Goal: Find specific page/section: Find specific page/section

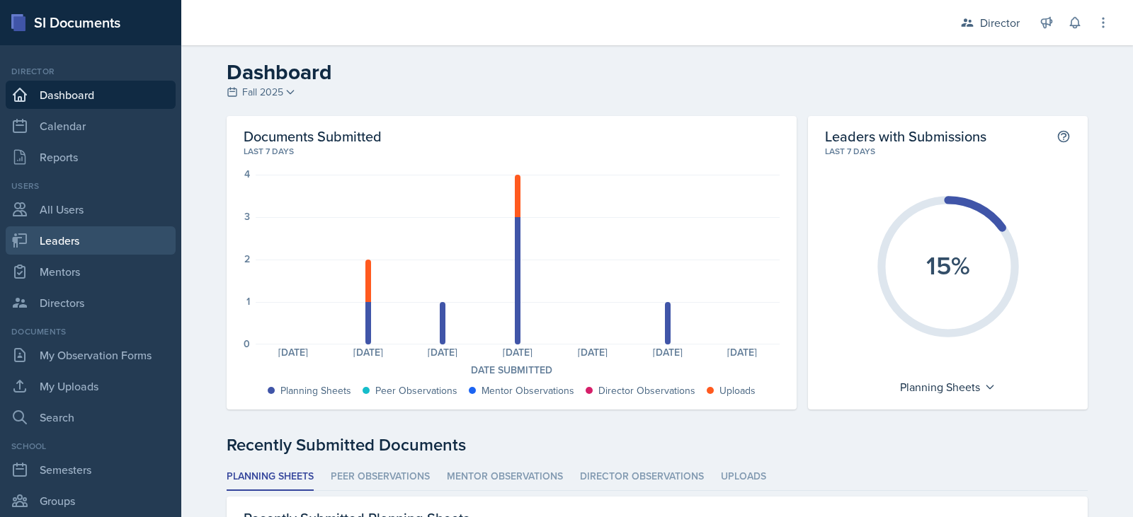
click at [79, 238] on link "Leaders" at bounding box center [91, 241] width 170 height 28
select select "9f1597ff-0c14-4cd1-9aad-802ae6b6e8b3"
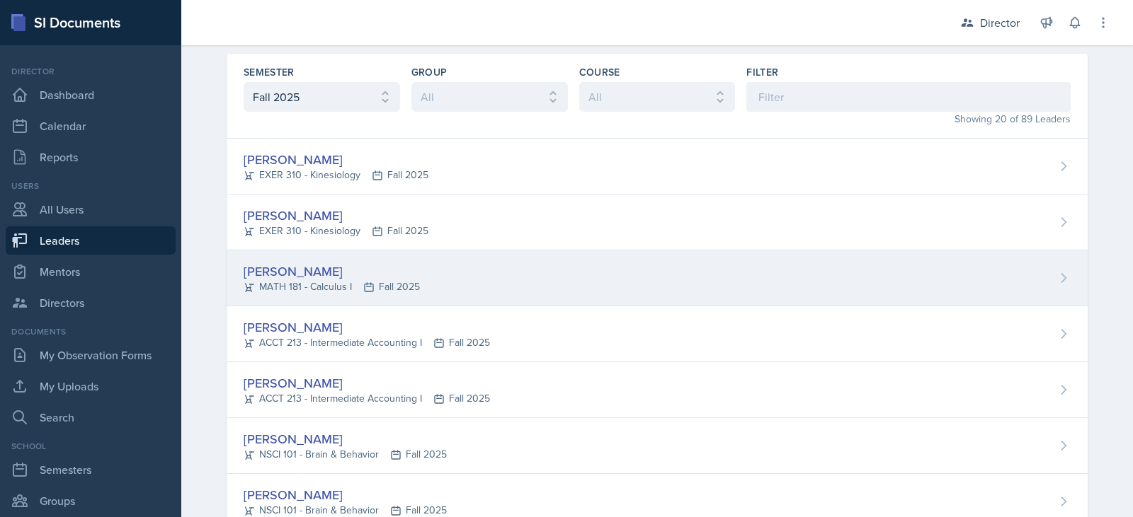
scroll to position [46, 0]
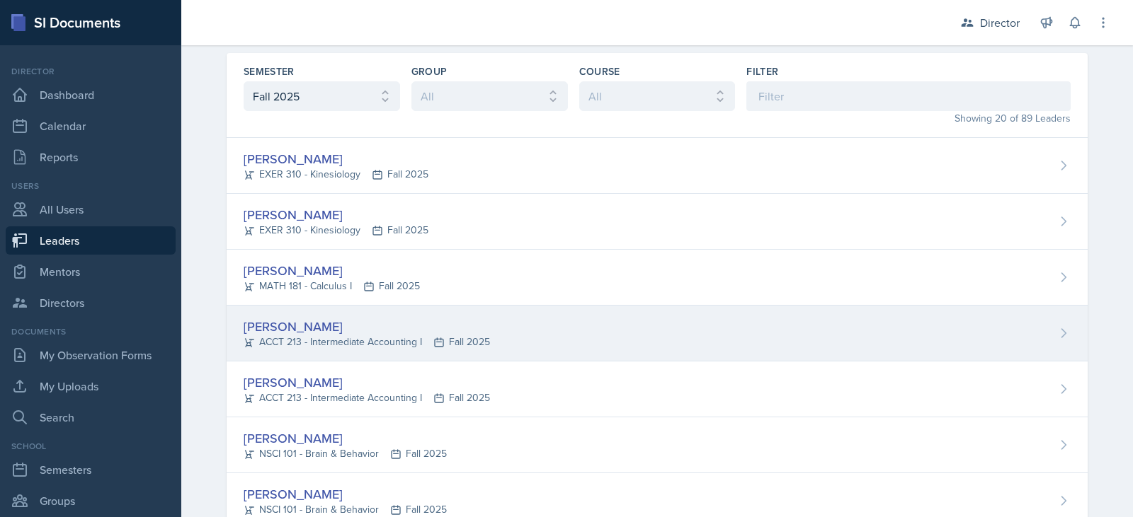
click at [290, 331] on div "[PERSON_NAME]" at bounding box center [367, 326] width 246 height 19
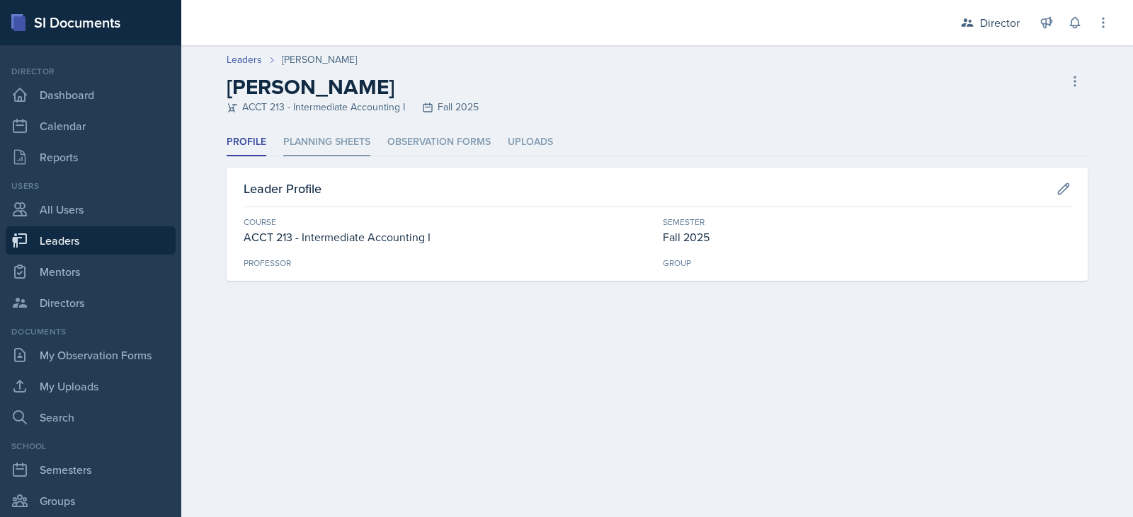
click at [343, 138] on li "Planning Sheets" at bounding box center [326, 143] width 87 height 28
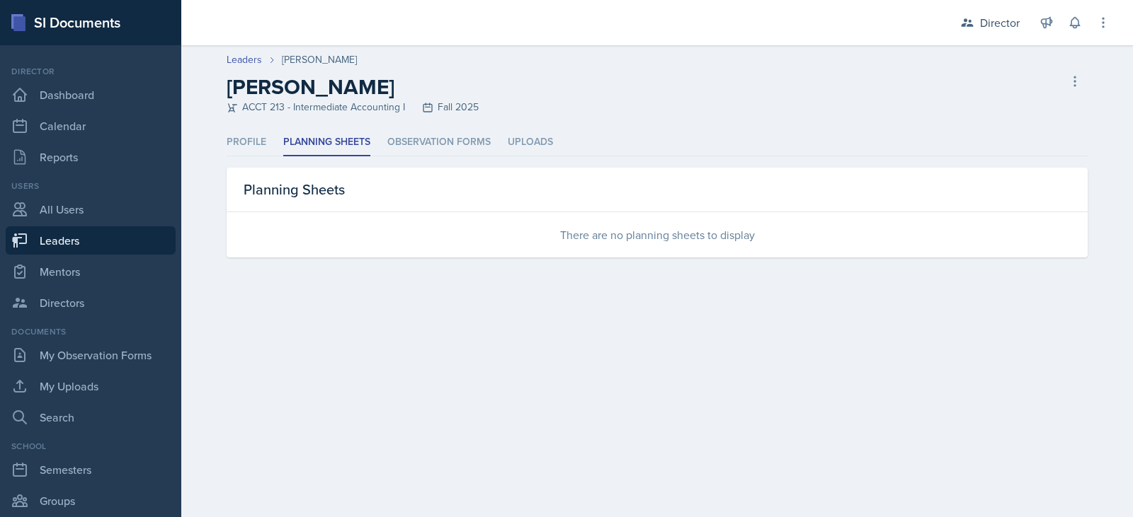
click at [56, 242] on link "Leaders" at bounding box center [91, 241] width 170 height 28
select select "9f1597ff-0c14-4cd1-9aad-802ae6b6e8b3"
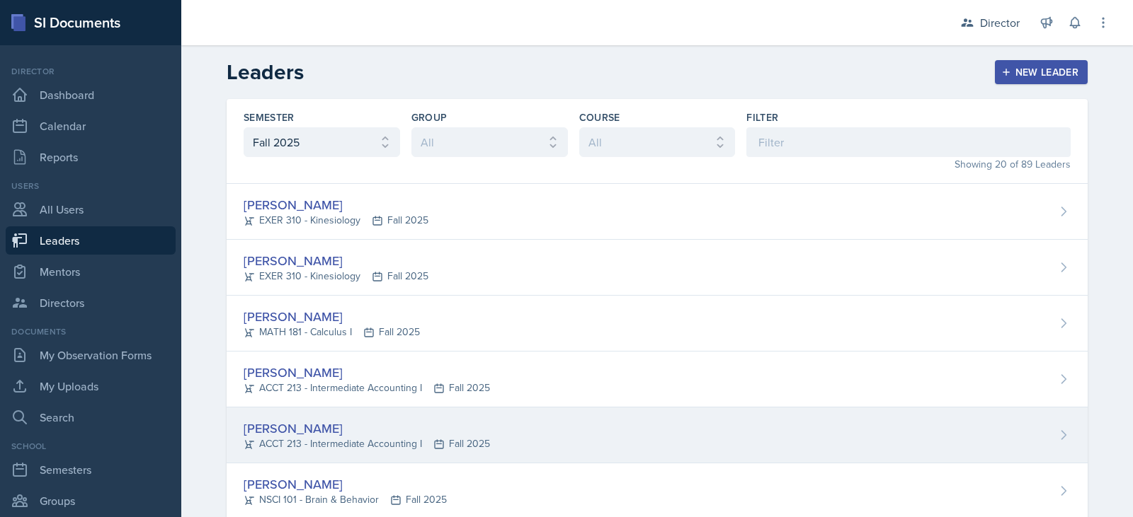
click at [269, 428] on div "[PERSON_NAME]" at bounding box center [367, 428] width 246 height 19
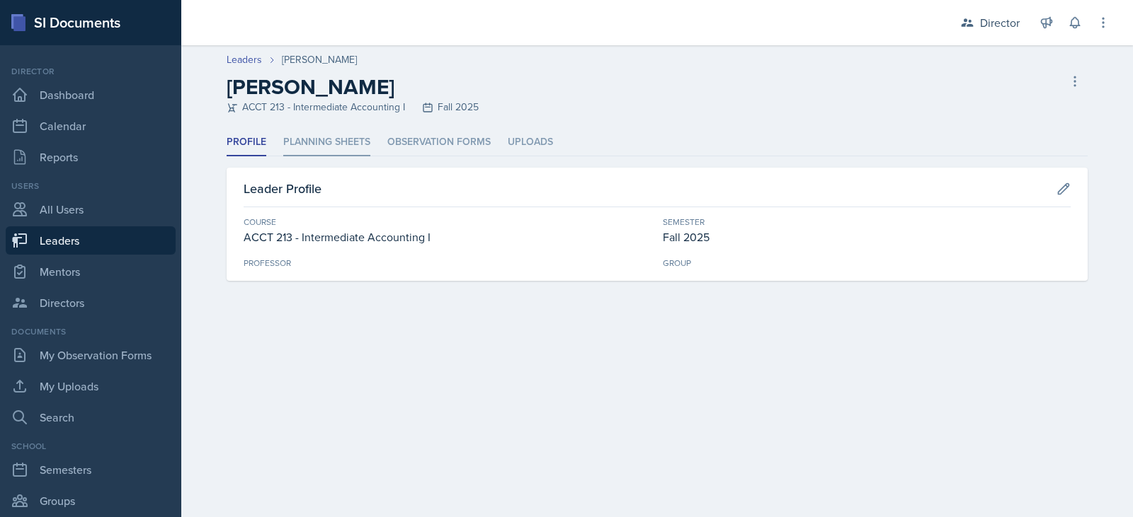
click at [336, 145] on li "Planning Sheets" at bounding box center [326, 143] width 87 height 28
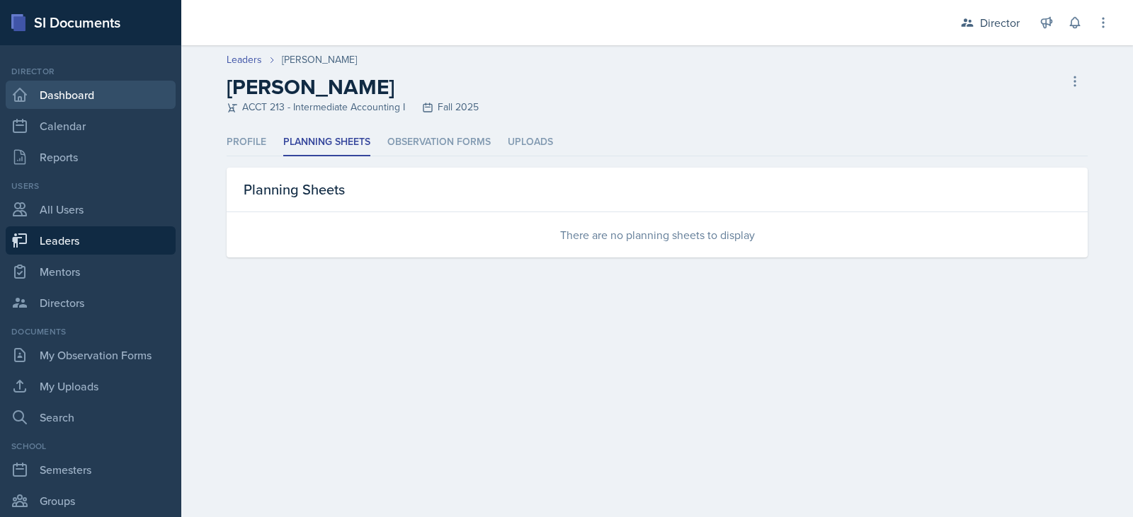
click at [59, 98] on link "Dashboard" at bounding box center [91, 95] width 170 height 28
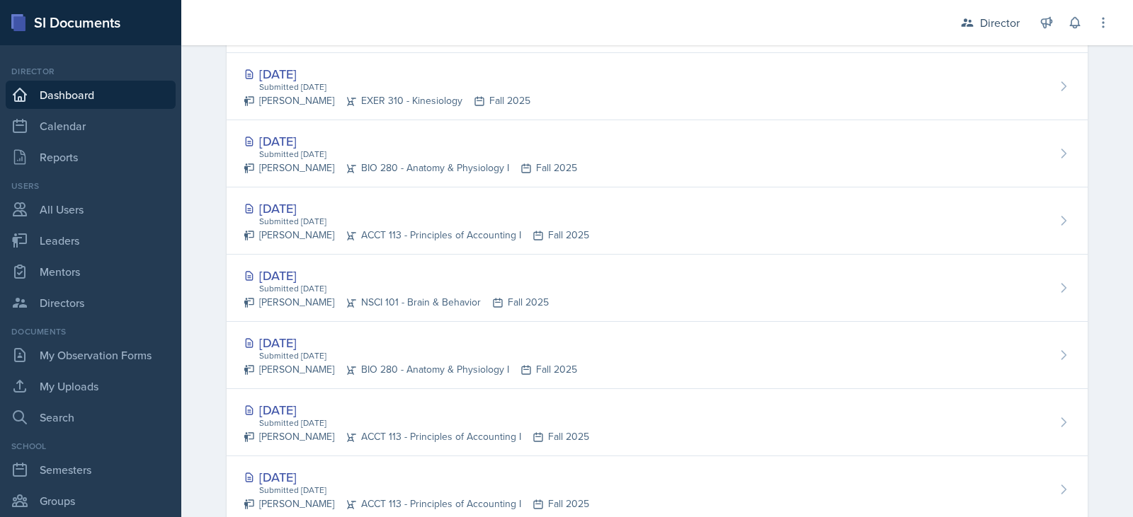
scroll to position [730, 0]
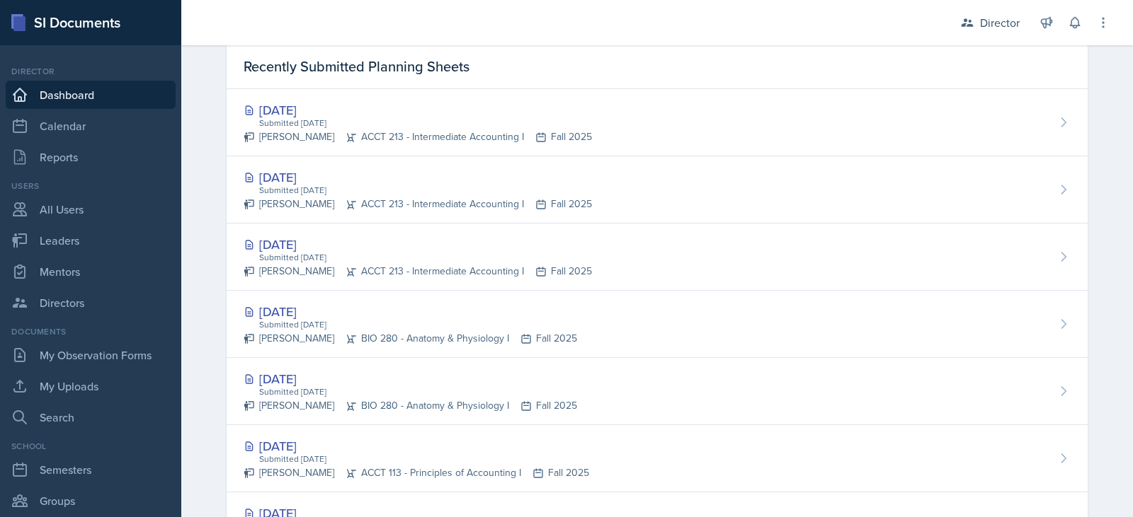
scroll to position [452, 0]
